Goal: Obtain resource: Download file/media

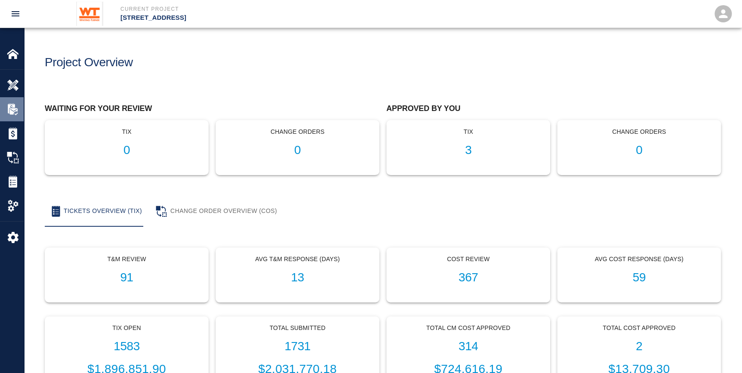
click at [9, 108] on img at bounding box center [13, 109] width 12 height 12
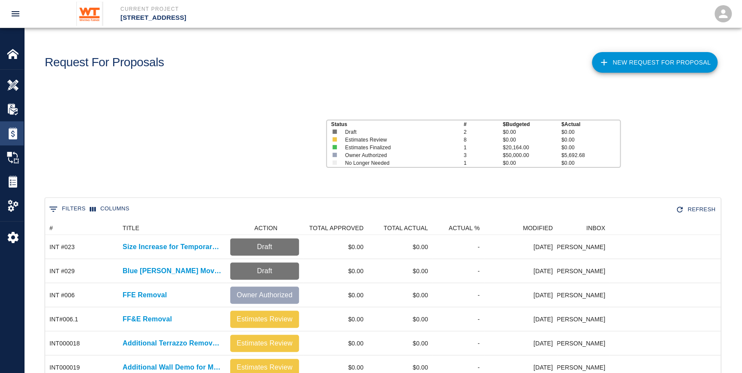
scroll to position [6, 6]
click at [11, 138] on img at bounding box center [13, 133] width 12 height 12
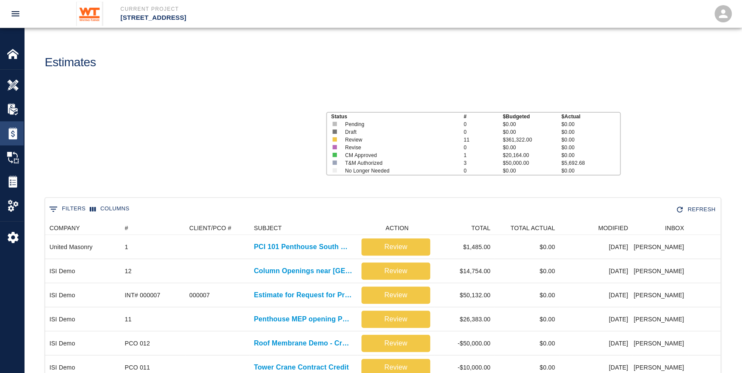
scroll to position [369, 669]
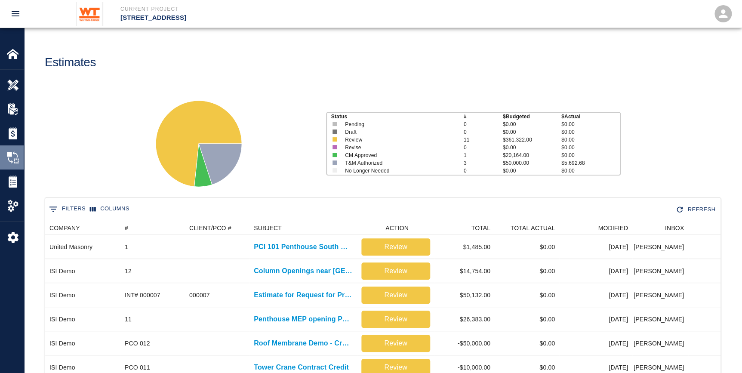
click at [11, 156] on img at bounding box center [13, 157] width 12 height 12
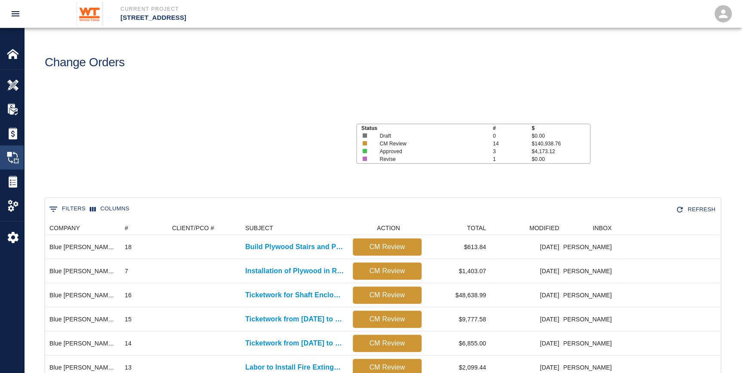
scroll to position [441, 669]
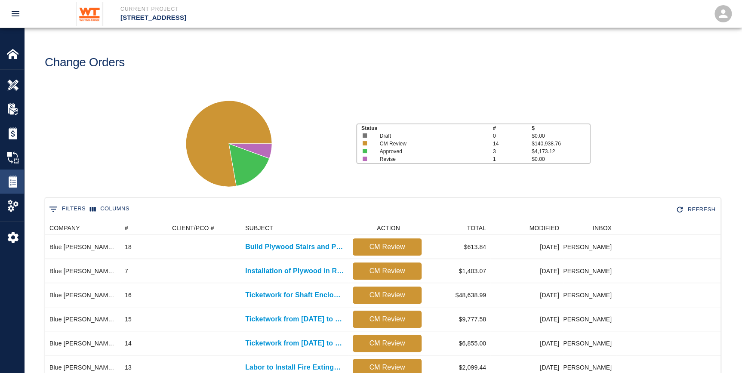
click at [13, 187] on img at bounding box center [13, 181] width 12 height 12
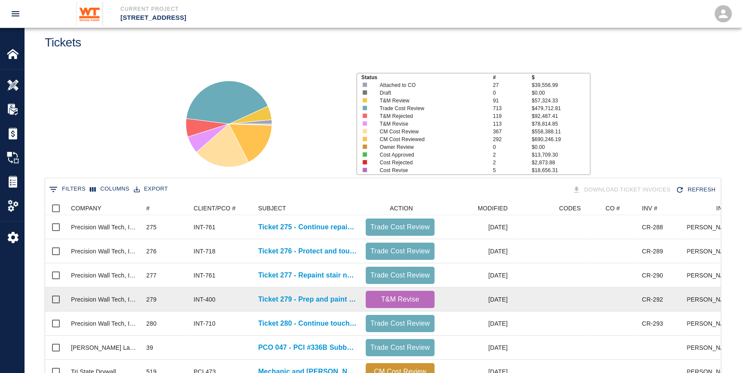
scroll to position [39, 0]
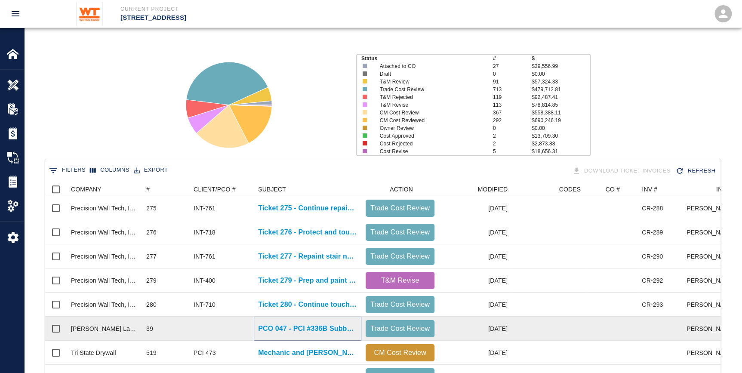
click at [312, 328] on p "PCO 047 - PCI #336B Subbase Repair at [GEOGRAPHIC_DATA]" at bounding box center [307, 328] width 99 height 10
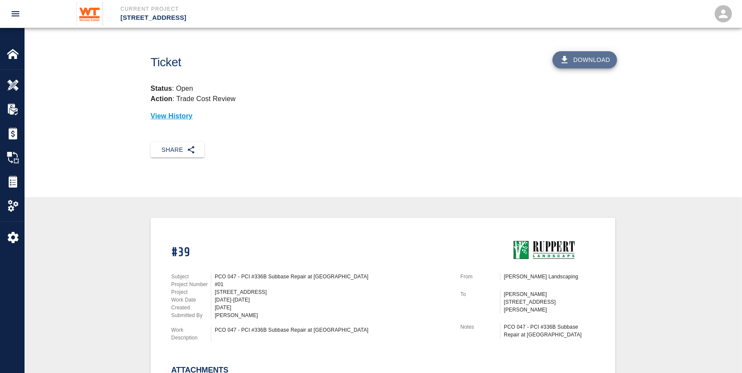
click at [602, 55] on button "Download" at bounding box center [584, 59] width 65 height 17
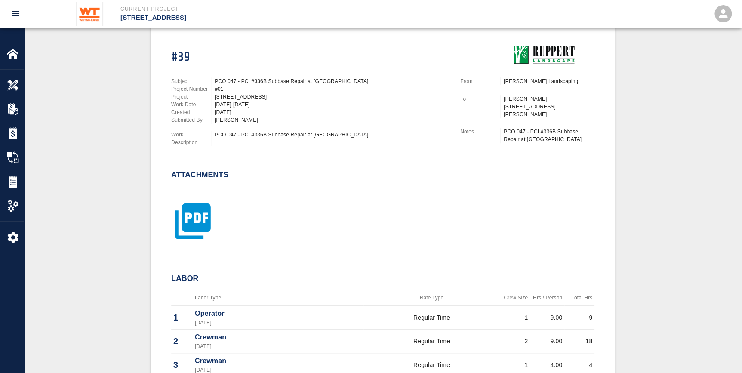
click at [199, 229] on icon "button" at bounding box center [193, 221] width 36 height 36
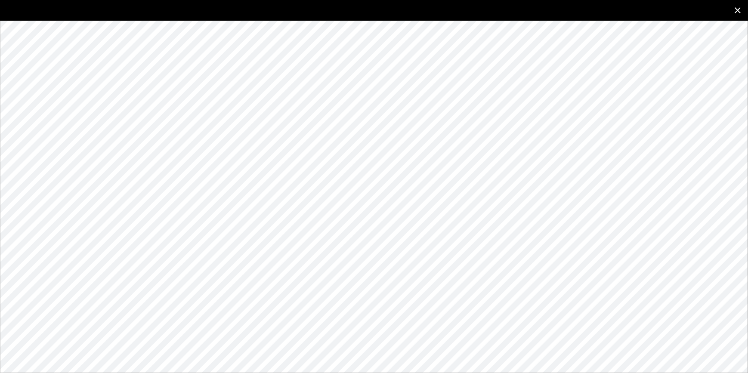
click at [739, 10] on icon "close" at bounding box center [737, 10] width 10 height 10
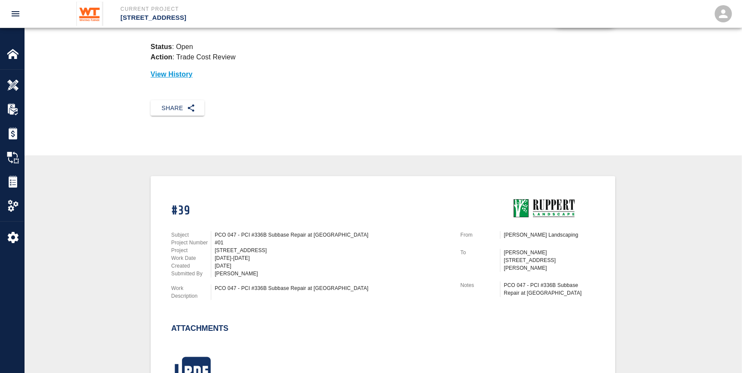
scroll to position [0, 0]
